Goal: Communication & Community: Participate in discussion

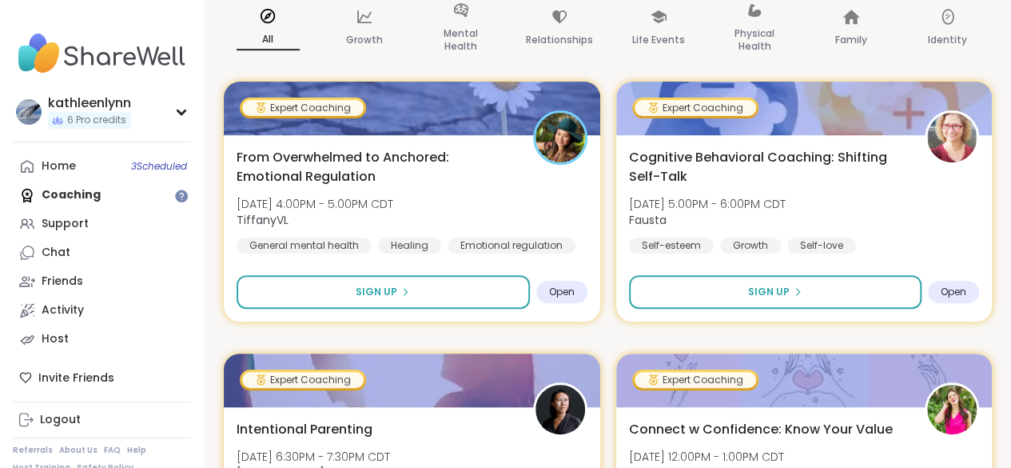
scroll to position [288, 0]
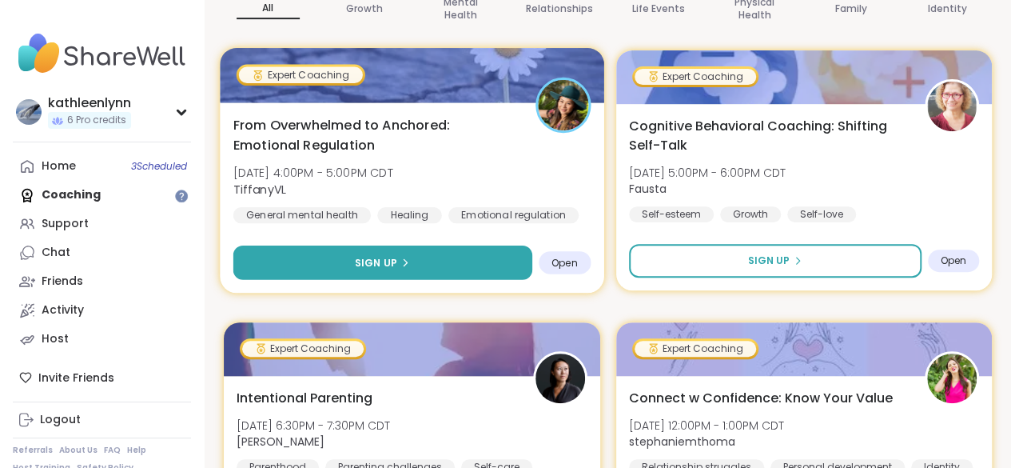
click at [380, 263] on span "Sign Up" at bounding box center [376, 262] width 42 height 14
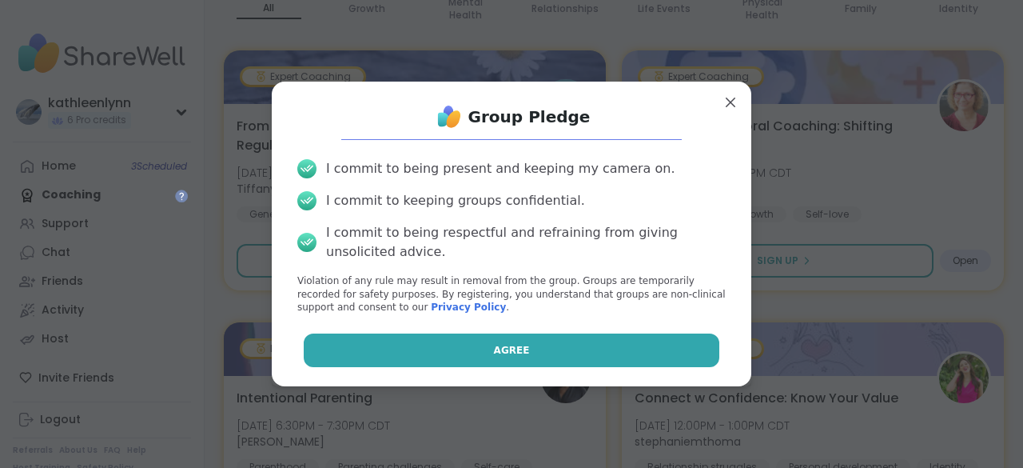
click at [494, 351] on span "Agree" at bounding box center [512, 350] width 36 height 14
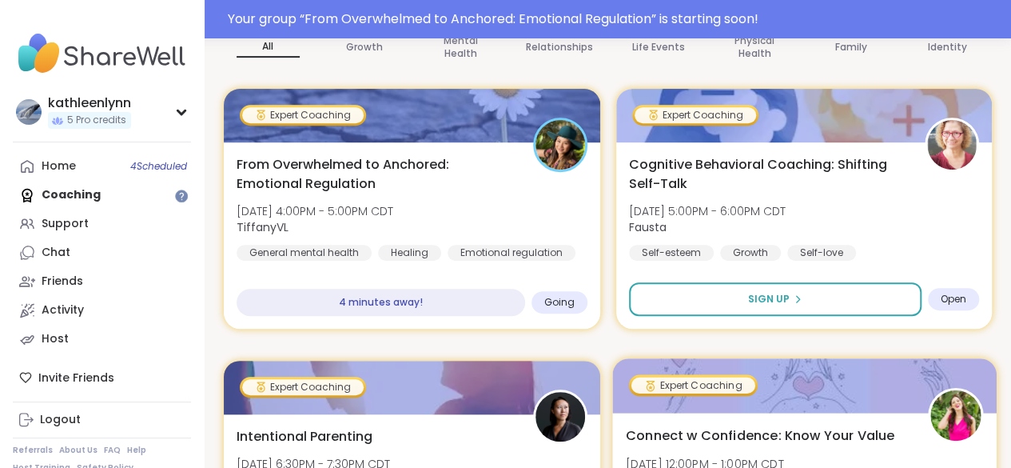
scroll to position [326, 0]
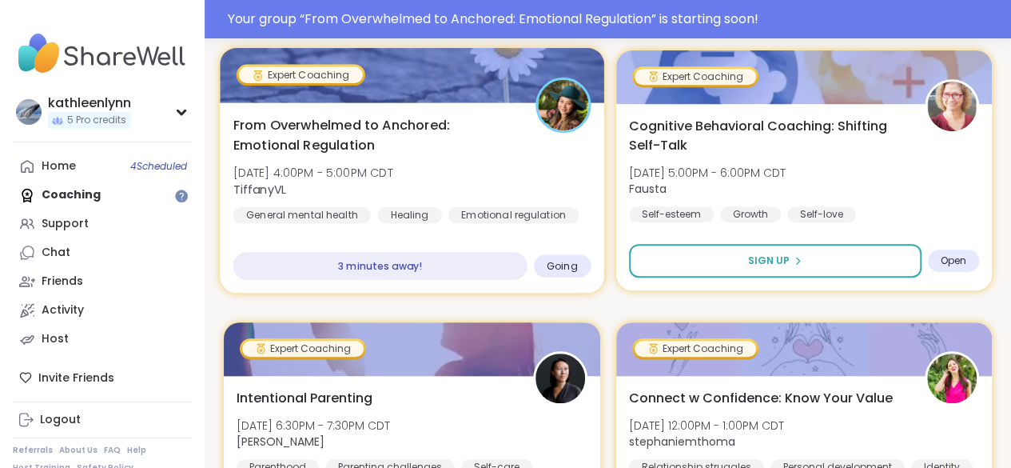
click at [454, 73] on div at bounding box center [412, 75] width 384 height 54
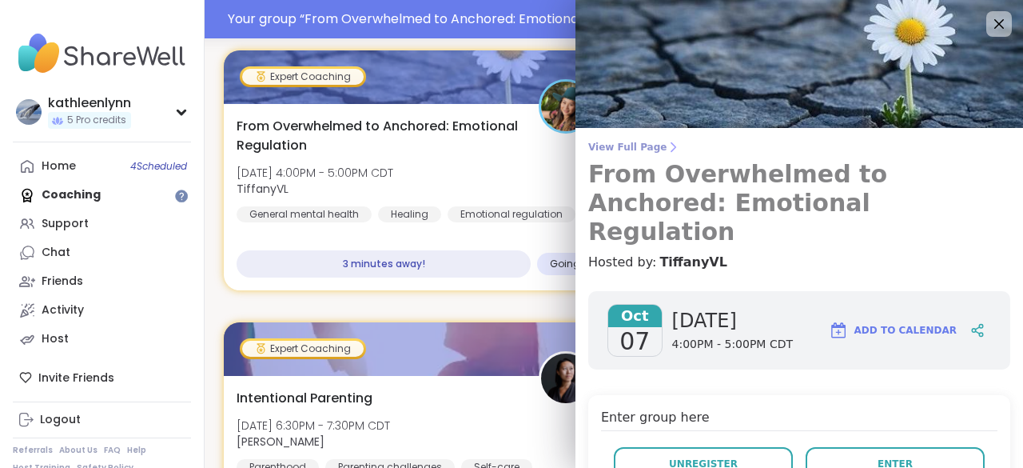
click at [633, 145] on span "View Full Page" at bounding box center [799, 147] width 422 height 13
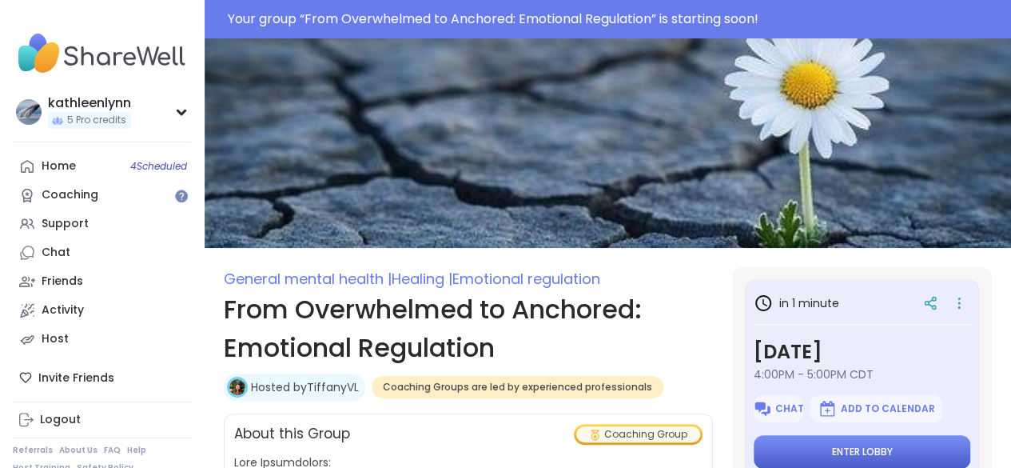
click at [848, 446] on span "Enter lobby" at bounding box center [862, 451] width 61 height 13
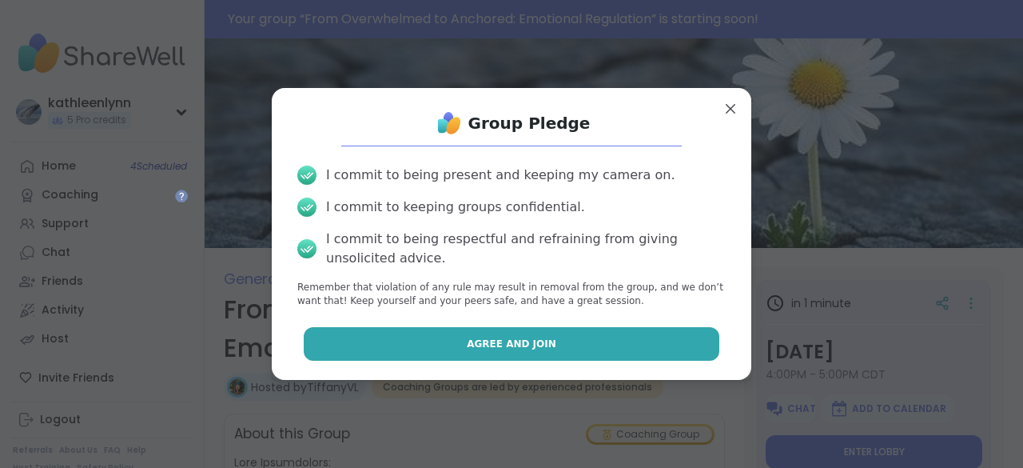
click at [592, 345] on button "Agree and Join" at bounding box center [512, 344] width 417 height 34
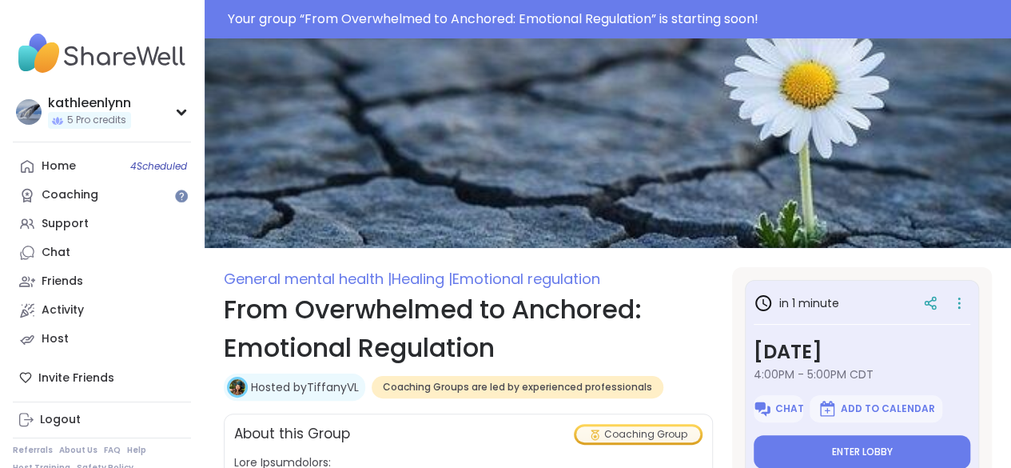
type textarea "*"
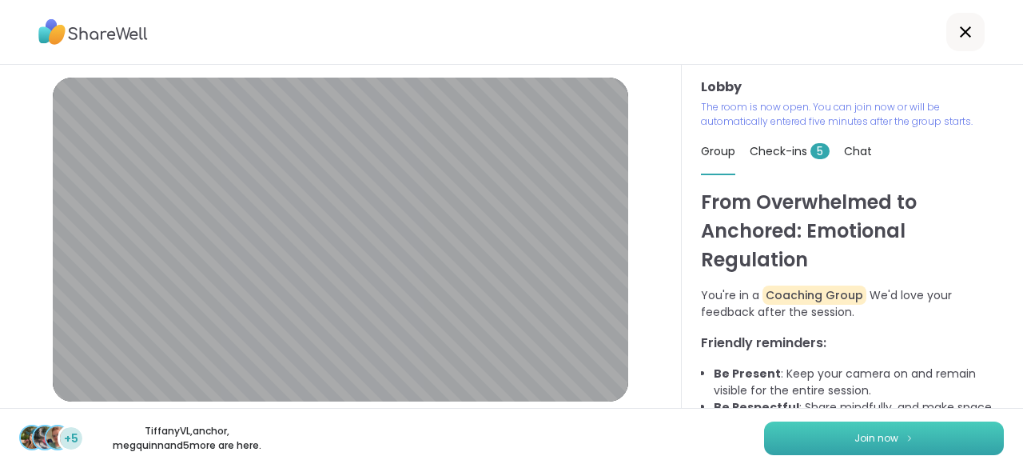
click at [905, 436] on img at bounding box center [910, 437] width 10 height 9
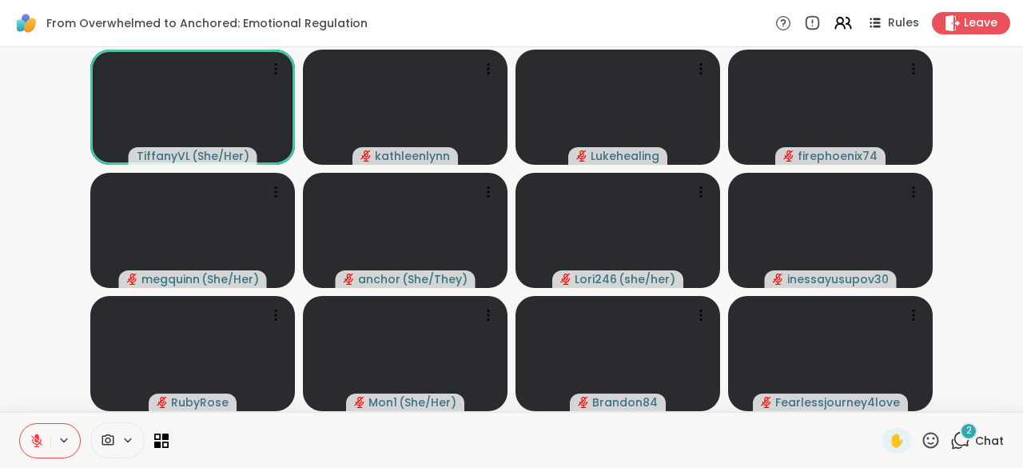
click at [951, 439] on icon at bounding box center [961, 440] width 20 height 20
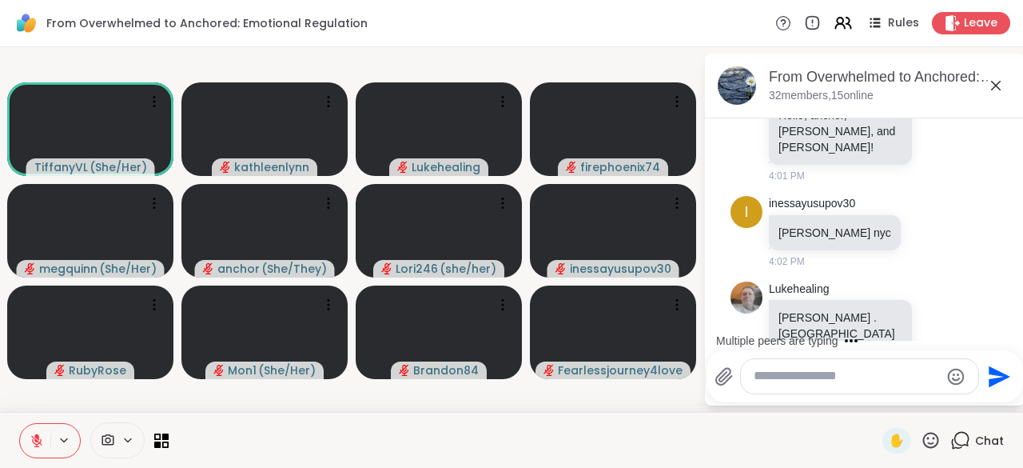
scroll to position [248, 0]
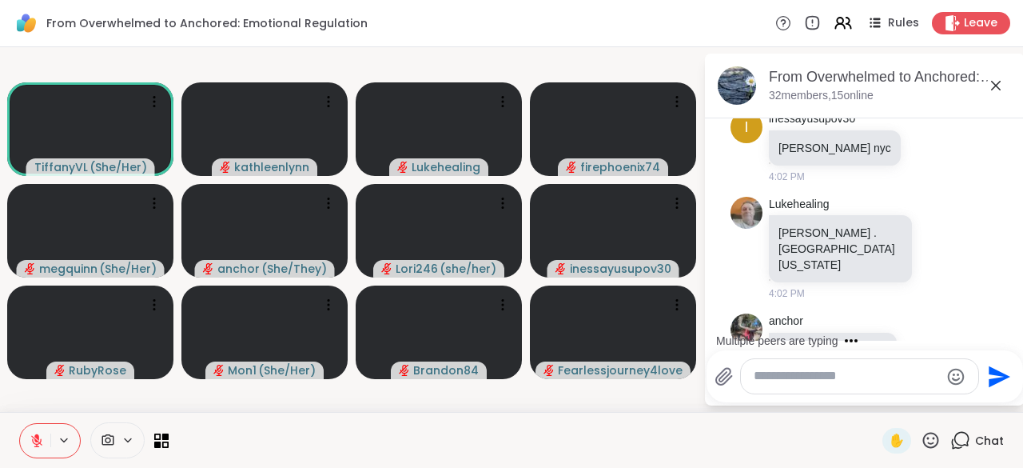
click at [769, 380] on textarea "Type your message" at bounding box center [847, 376] width 186 height 17
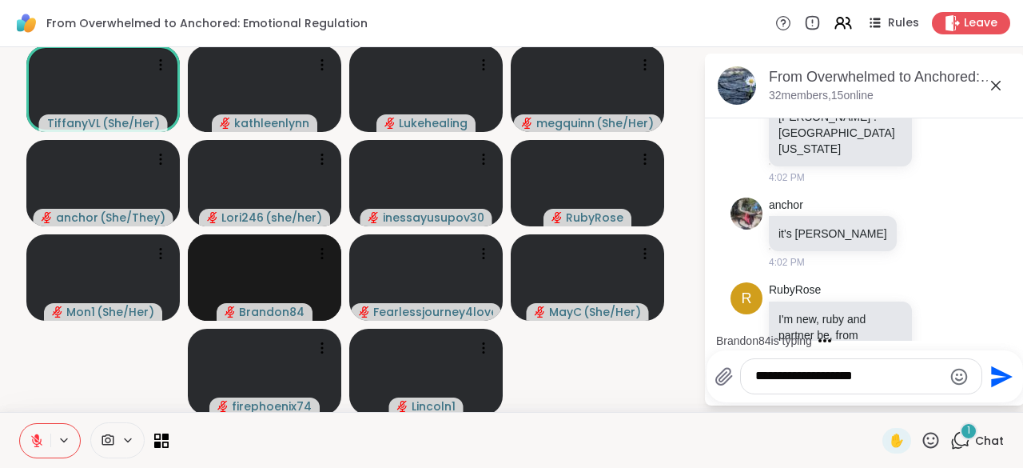
scroll to position [504, 0]
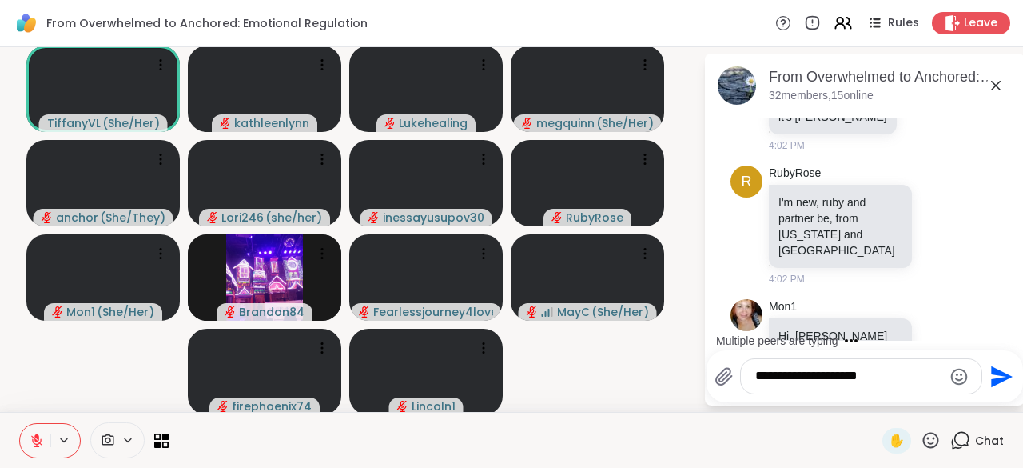
type textarea "**********"
click at [991, 378] on icon "Send" at bounding box center [1002, 376] width 22 height 22
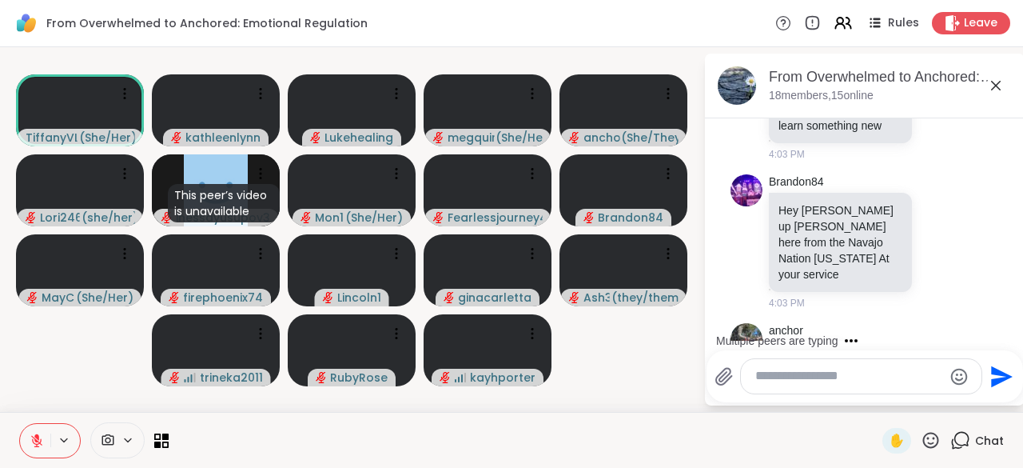
scroll to position [1418, 0]
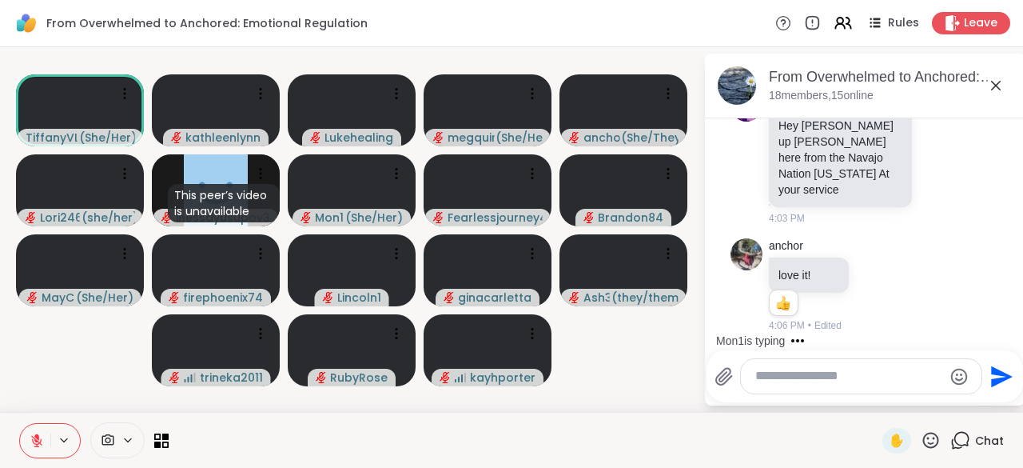
click at [785, 373] on textarea "Type your message" at bounding box center [848, 376] width 187 height 17
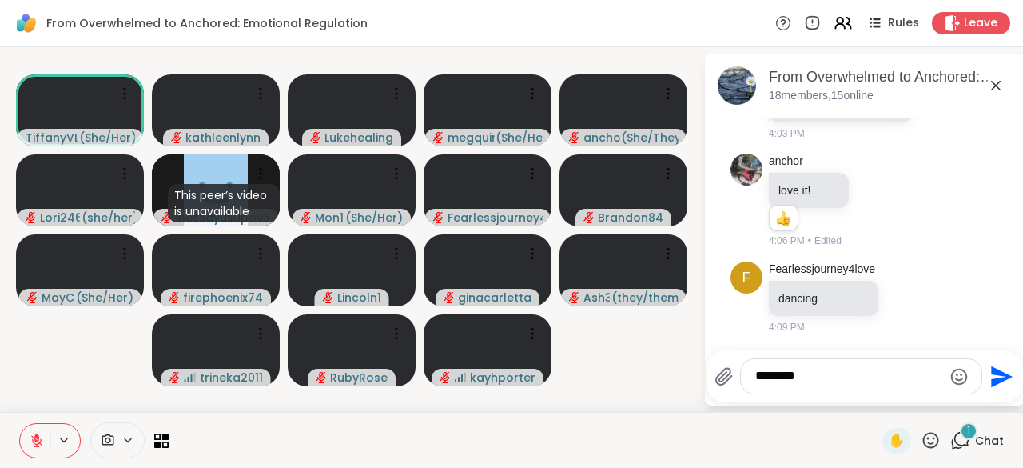
scroll to position [1588, 0]
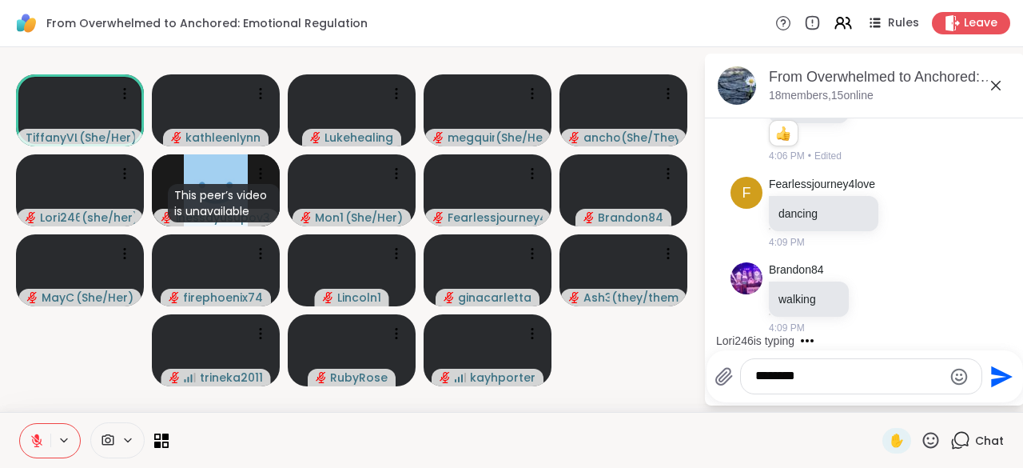
type textarea "********"
click at [993, 373] on icon "Send" at bounding box center [1002, 376] width 22 height 22
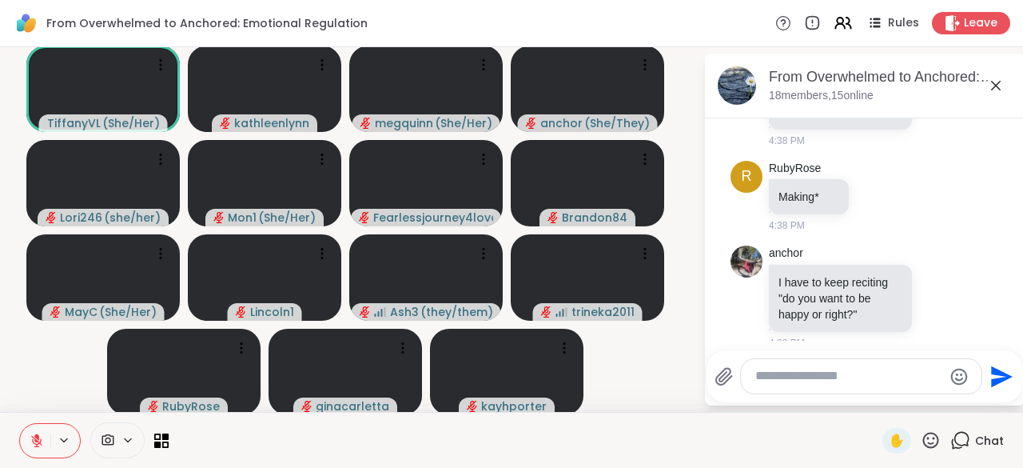
scroll to position [6566, 0]
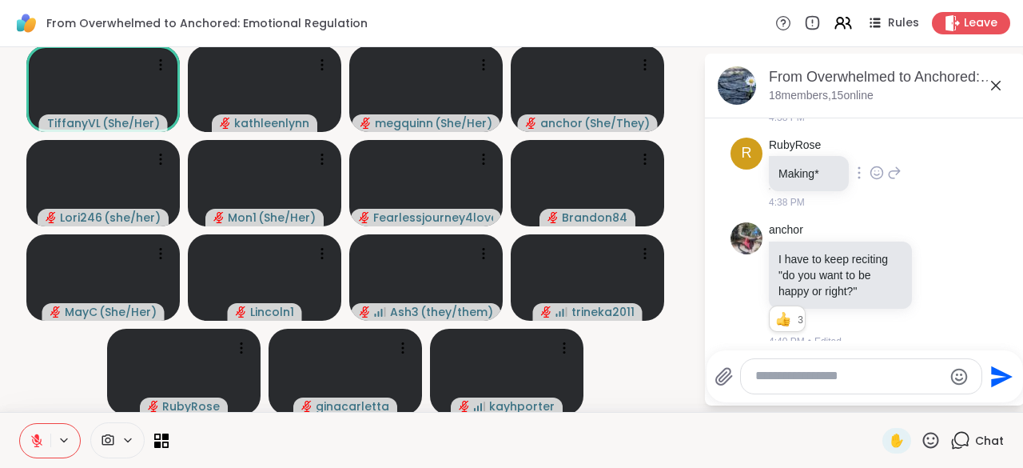
click at [945, 177] on div "R RubyRose Making* 4:38 PM" at bounding box center [865, 174] width 269 height 86
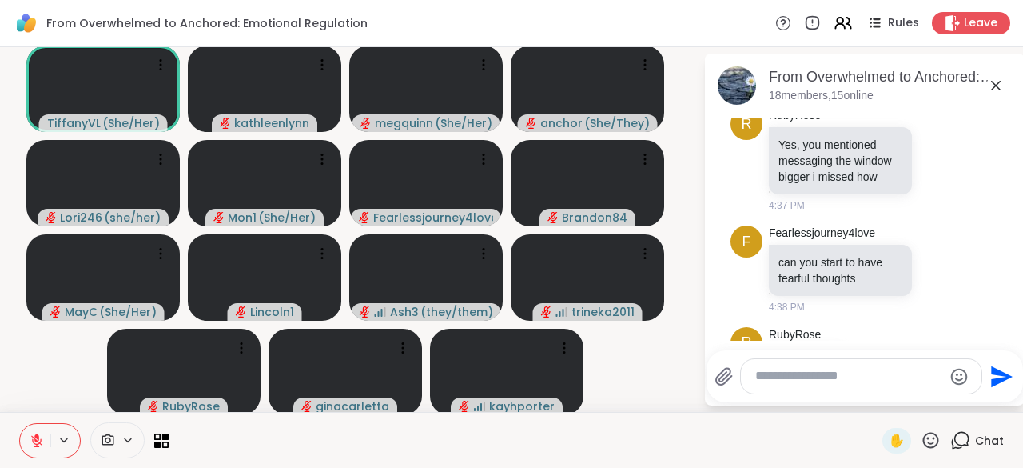
scroll to position [6374, 0]
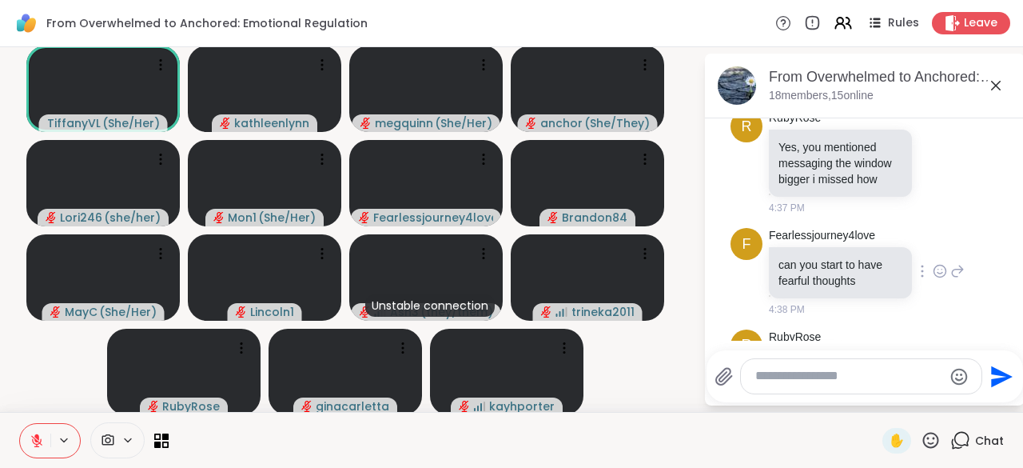
click at [945, 274] on div "F Fearlessjourney4love can you start to have fearful thoughts 4:38 PM" at bounding box center [865, 272] width 269 height 102
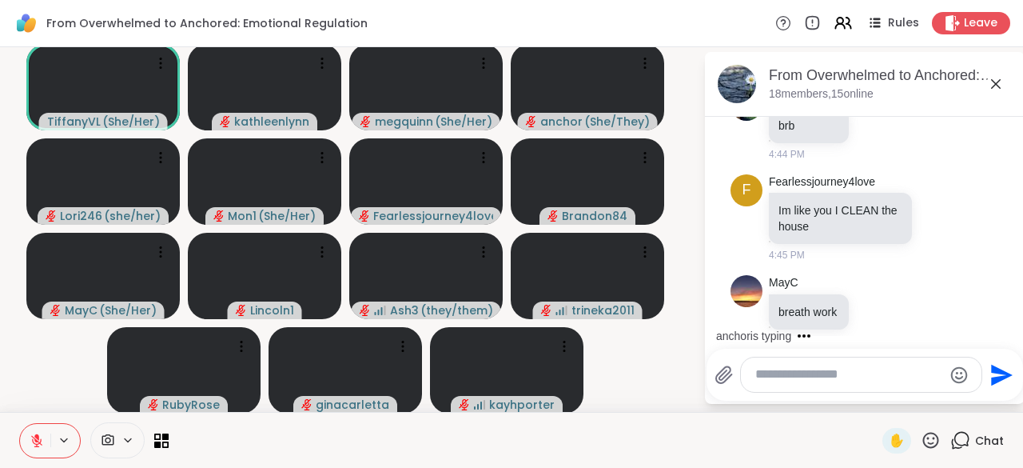
scroll to position [7069, 0]
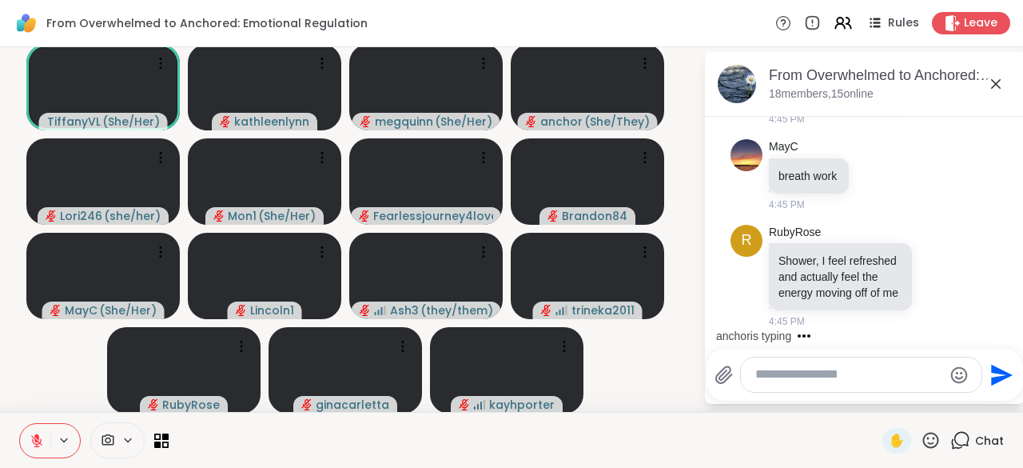
click at [793, 367] on textarea "Type your message" at bounding box center [848, 374] width 187 height 17
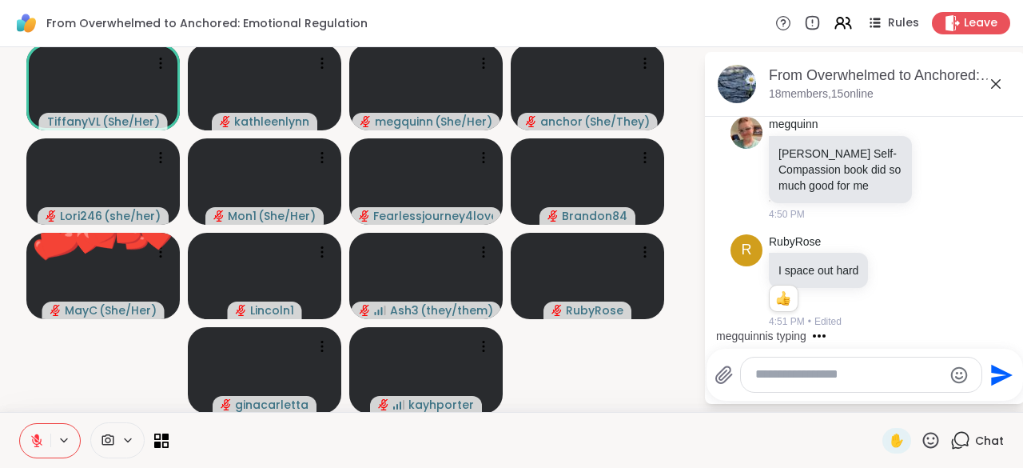
scroll to position [8032, 0]
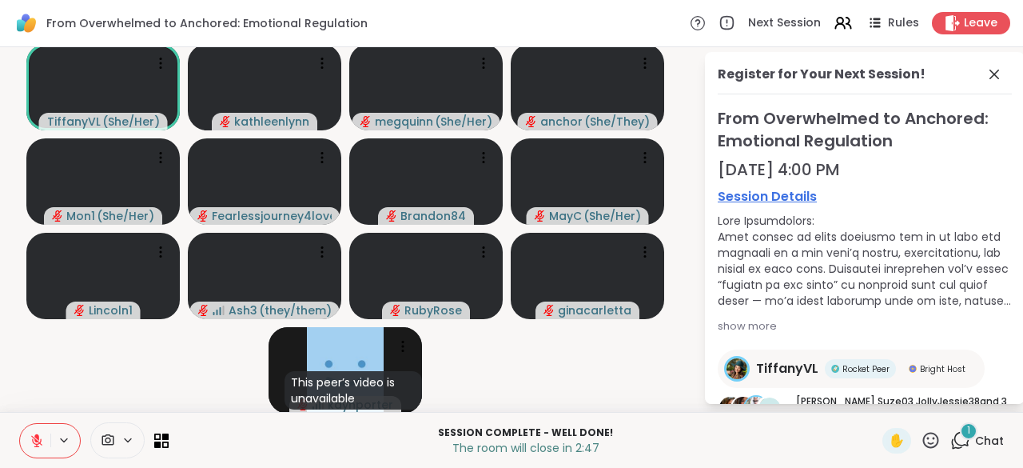
click at [960, 436] on div "1" at bounding box center [969, 431] width 18 height 18
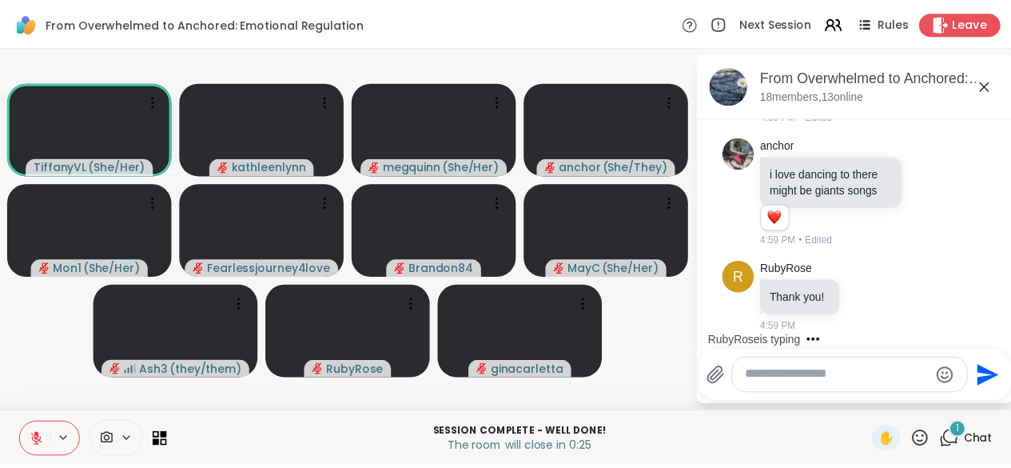
scroll to position [8576, 0]
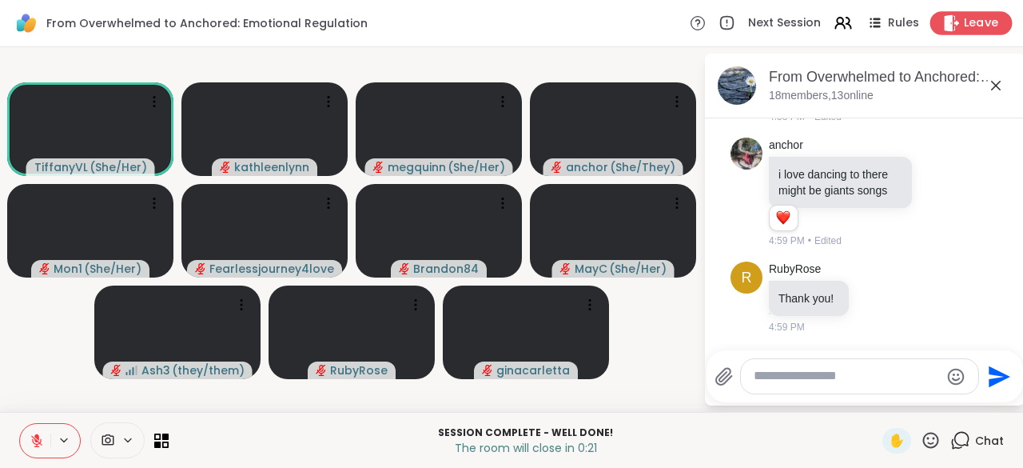
click at [964, 23] on span "Leave" at bounding box center [981, 23] width 35 height 17
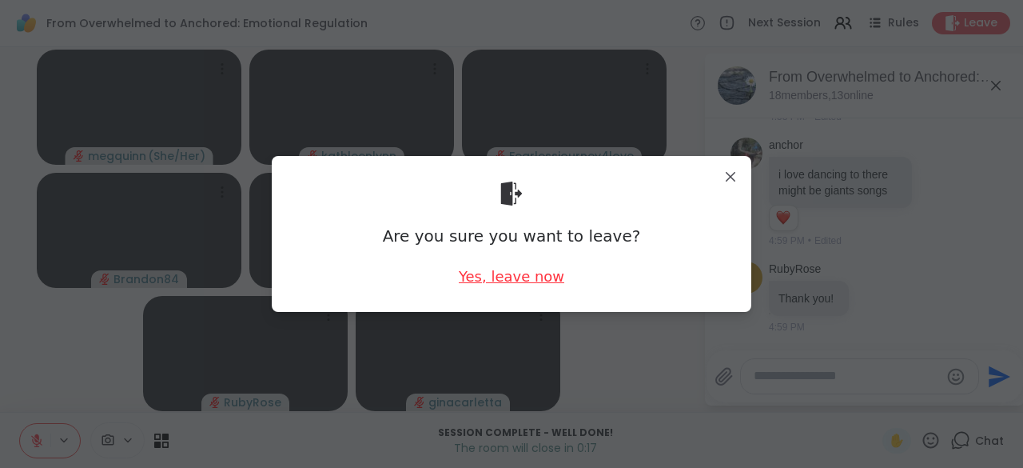
click at [536, 273] on div "Yes, leave now" at bounding box center [512, 276] width 106 height 20
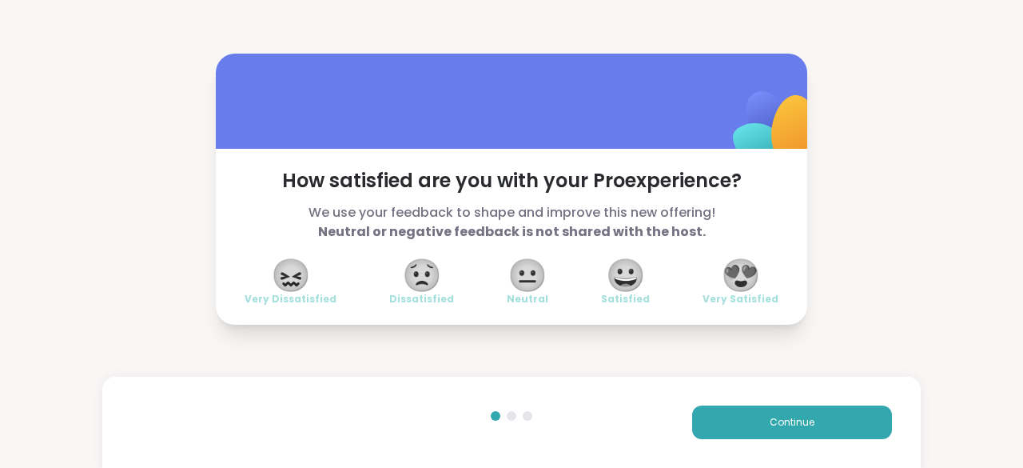
click at [626, 275] on span "😀" at bounding box center [626, 275] width 40 height 29
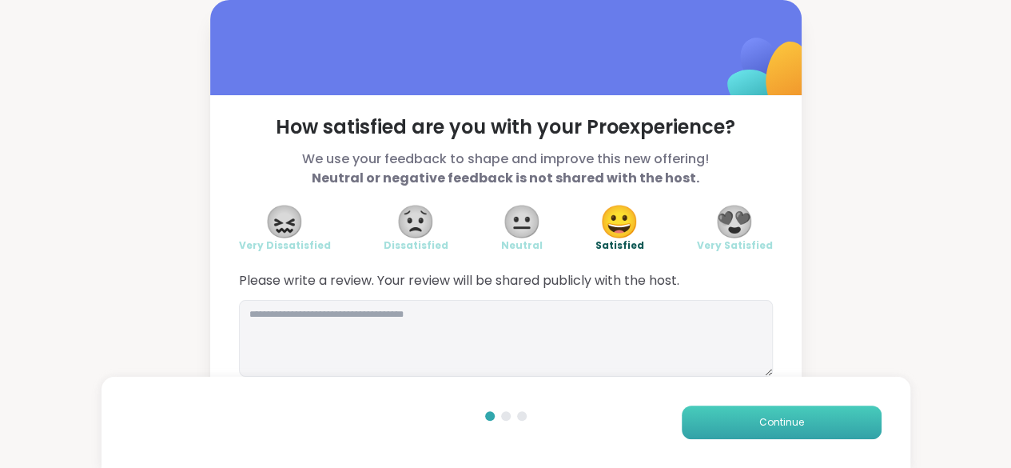
click at [808, 420] on button "Continue" at bounding box center [782, 422] width 200 height 34
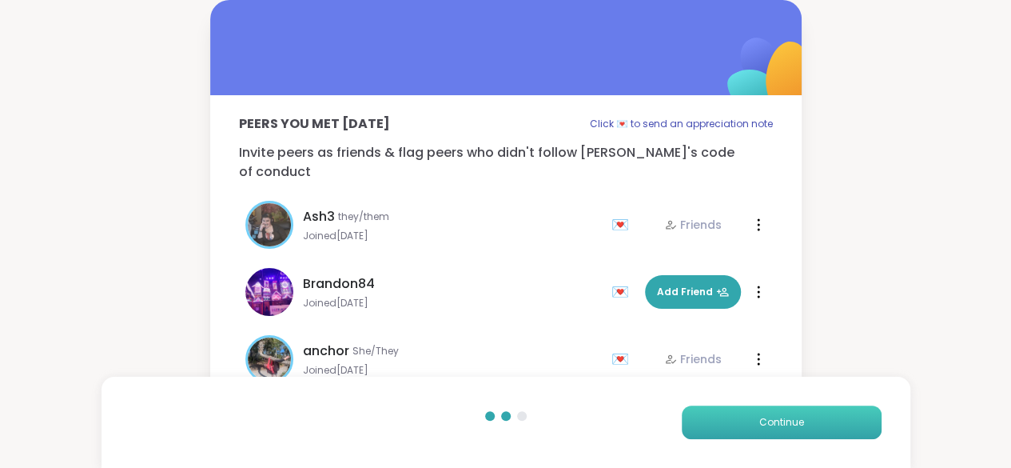
click at [808, 420] on button "Continue" at bounding box center [782, 422] width 200 height 34
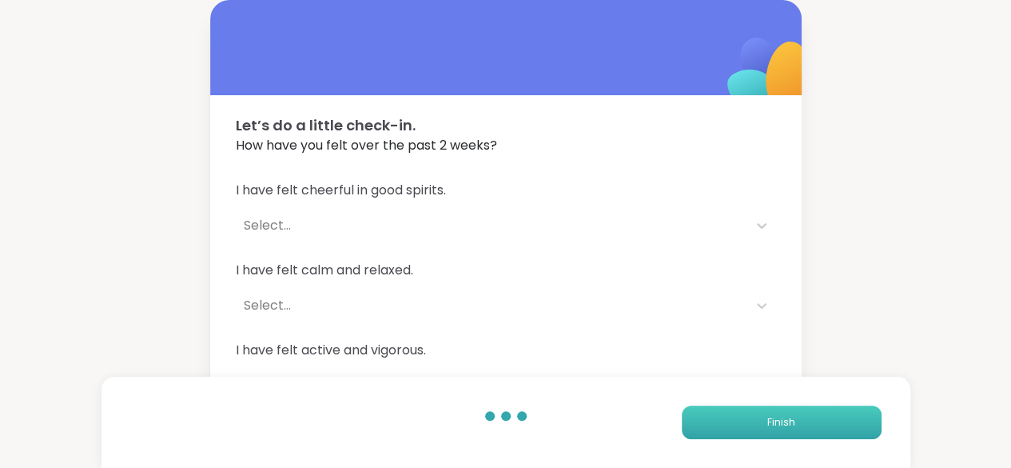
click at [808, 420] on button "Finish" at bounding box center [782, 422] width 200 height 34
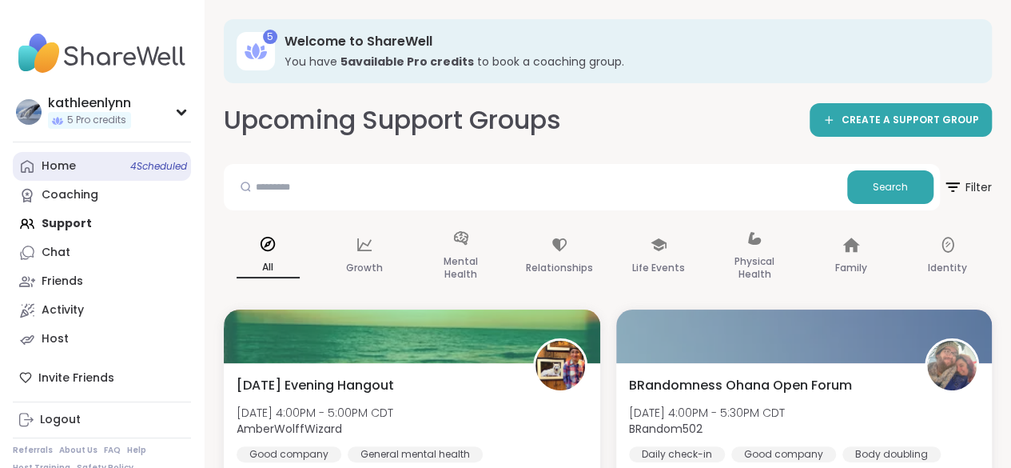
click at [51, 164] on div "Home 4 Scheduled" at bounding box center [59, 166] width 34 height 16
